Goal: Task Accomplishment & Management: Manage account settings

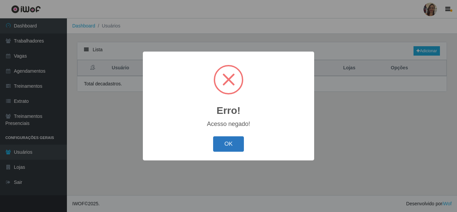
click at [230, 142] on button "OK" at bounding box center [228, 144] width 31 height 16
click at [218, 142] on button "OK" at bounding box center [228, 144] width 31 height 16
